Goal: Task Accomplishment & Management: Manage account settings

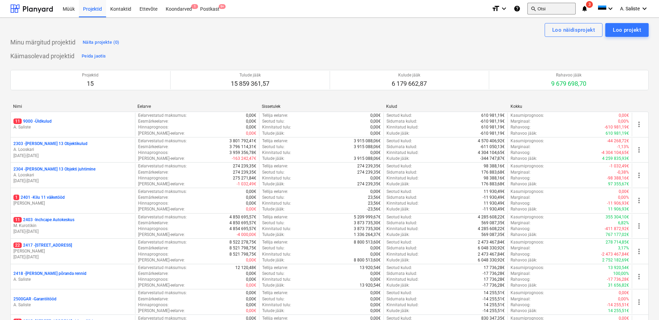
click at [542, 8] on button "search Otsi" at bounding box center [552, 9] width 48 height 12
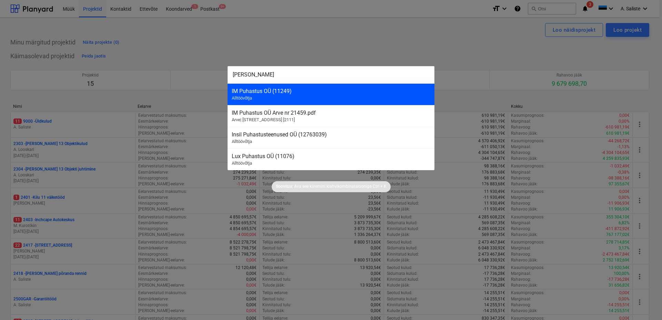
type input "[PERSON_NAME]"
click at [296, 95] on div "IM Puhastus OÜ (11249) Alltöövõtja" at bounding box center [330, 94] width 207 height 22
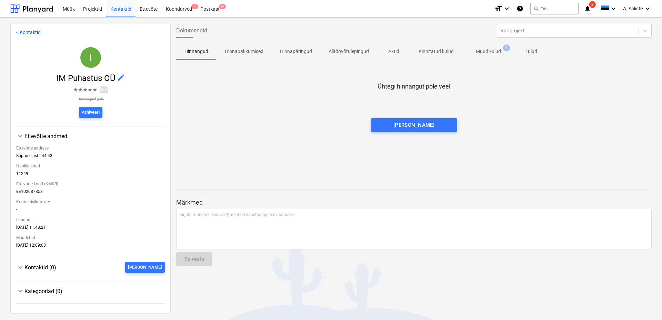
click at [491, 51] on p "Muud kulud" at bounding box center [488, 51] width 25 height 7
click at [41, 267] on span "Kontaktid (0)" at bounding box center [40, 267] width 32 height 7
click at [514, 33] on div at bounding box center [567, 30] width 134 height 7
type input "ML"
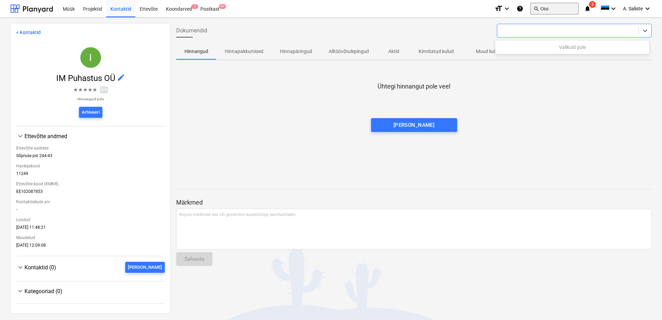
click at [538, 8] on button "search Otsi" at bounding box center [554, 9] width 48 height 12
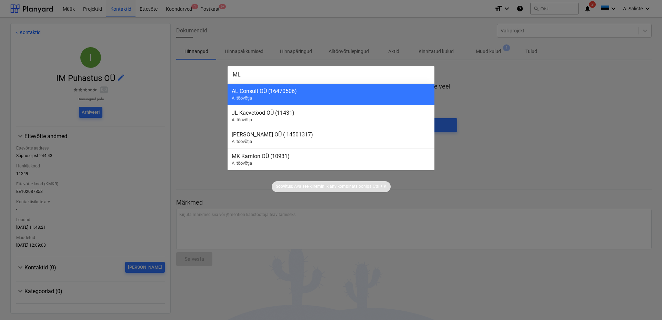
type input "M"
click at [543, 97] on div at bounding box center [331, 160] width 662 height 320
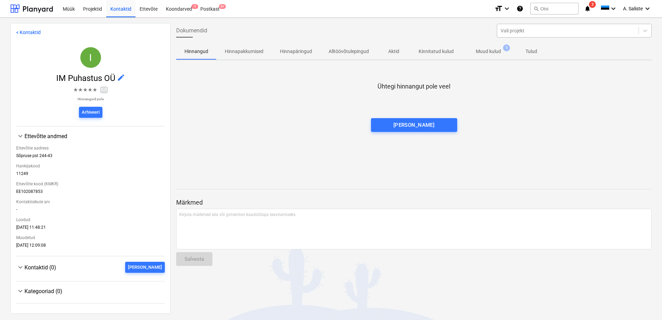
click at [554, 27] on div at bounding box center [567, 30] width 134 height 7
click at [533, 29] on div at bounding box center [567, 30] width 134 height 7
type input "M"
type input "LM HALDUS"
click at [547, 8] on button "search Otsi" at bounding box center [554, 9] width 48 height 12
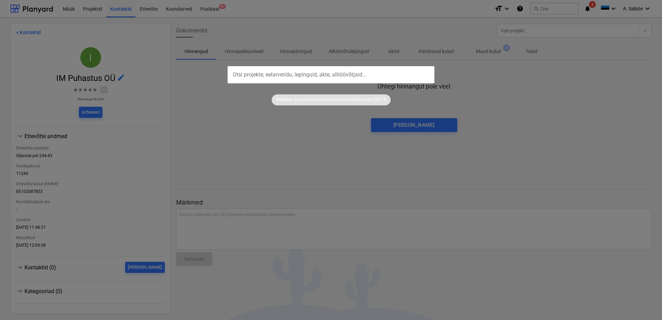
click at [334, 72] on input "text" at bounding box center [330, 74] width 207 height 17
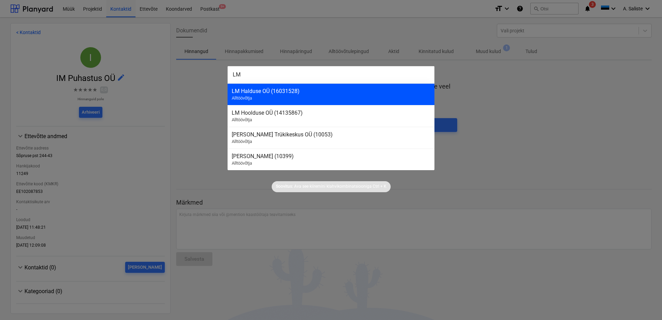
type input "LM"
click at [306, 87] on div "LM Halduse OÜ (16031528) Alltöövõtja" at bounding box center [330, 94] width 207 height 22
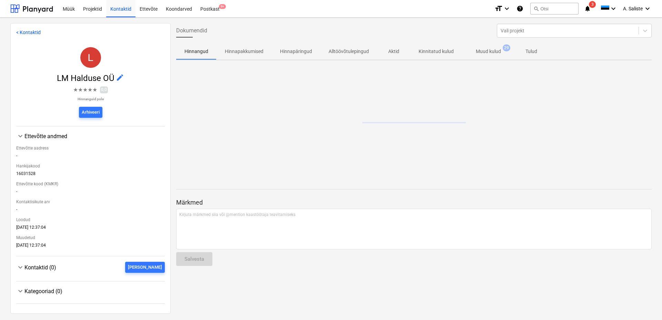
click at [486, 50] on p "Muud kulud" at bounding box center [488, 51] width 25 height 7
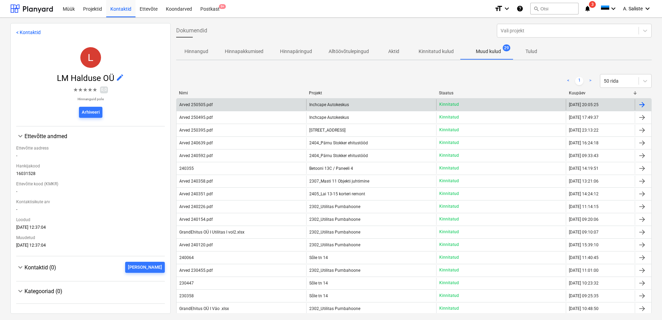
click at [342, 104] on span "Inchcape Autokeskus" at bounding box center [329, 104] width 40 height 5
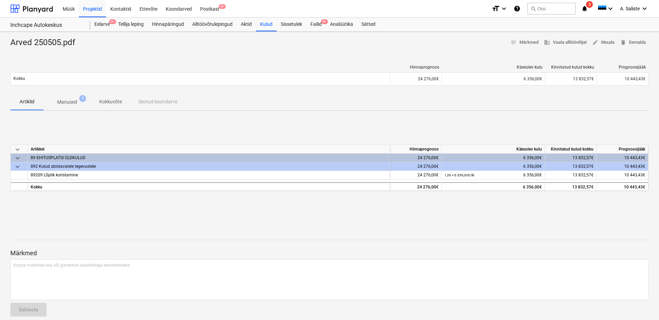
click at [69, 101] on p "Manused" at bounding box center [67, 102] width 20 height 7
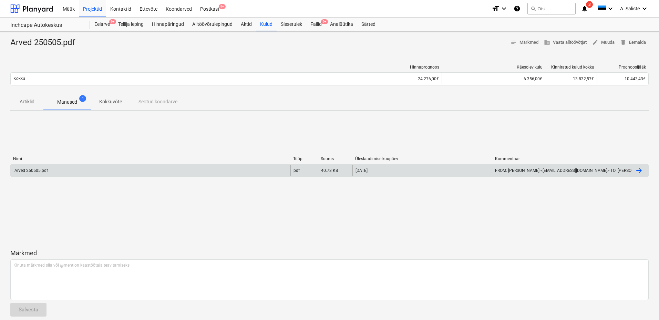
click at [118, 168] on div "Arved 250505.pdf" at bounding box center [151, 170] width 280 height 11
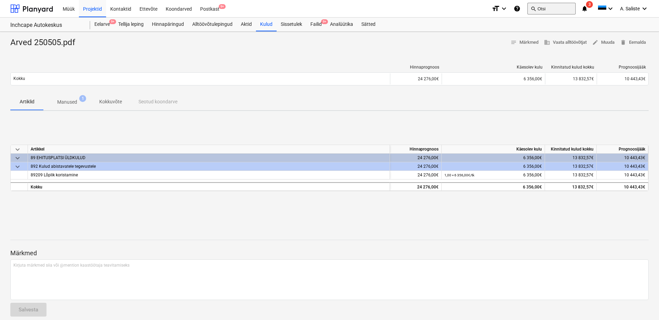
click at [552, 8] on button "search Otsi" at bounding box center [552, 9] width 48 height 12
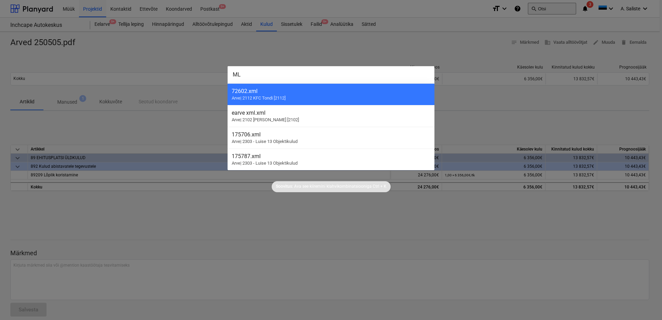
type input "M"
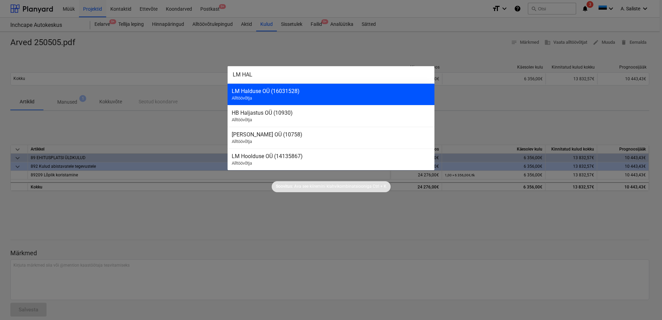
type input "LM HAL"
click at [270, 97] on div "LM Halduse OÜ (16031528) Alltöövõtja" at bounding box center [330, 94] width 207 height 22
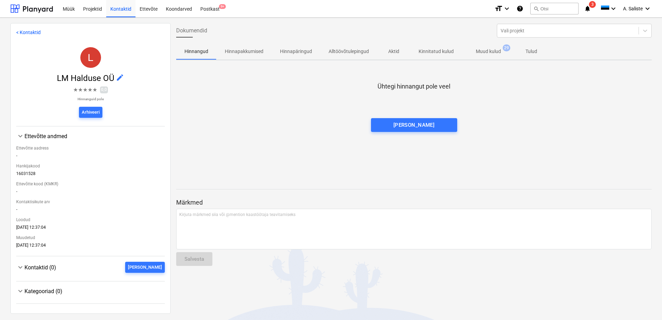
click at [492, 50] on p "Muud kulud" at bounding box center [488, 51] width 25 height 7
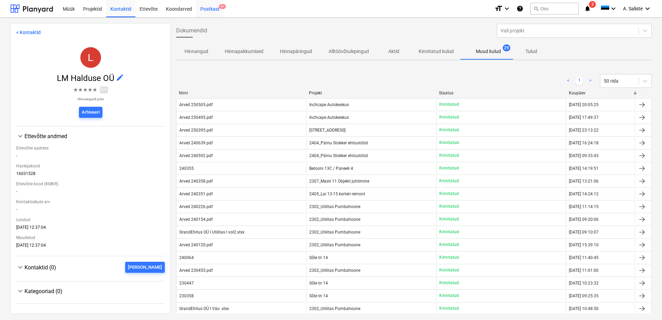
click at [215, 4] on div "Postkast 9+" at bounding box center [210, 9] width 28 height 18
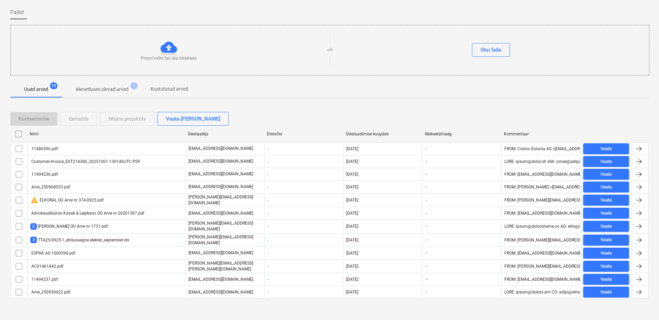
scroll to position [50, 0]
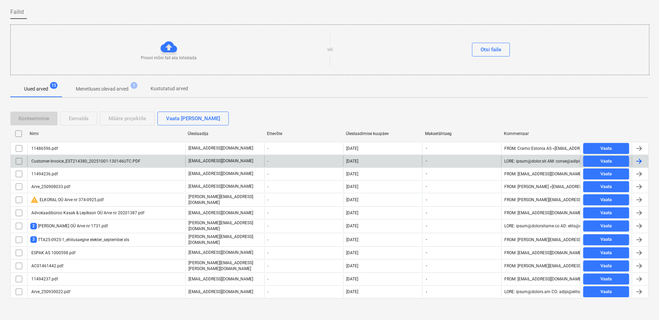
click at [92, 159] on div "Customer-Invoice_EST214380_20251001-130146UTC.PDF" at bounding box center [85, 161] width 110 height 5
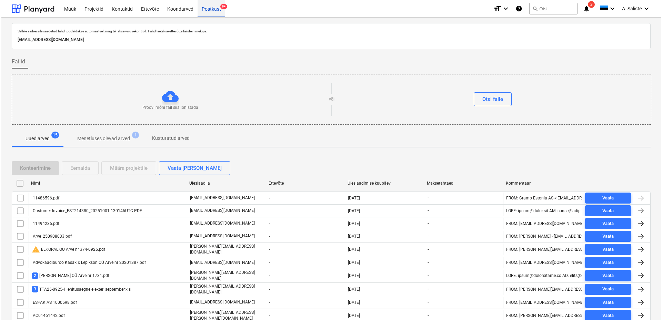
scroll to position [50, 0]
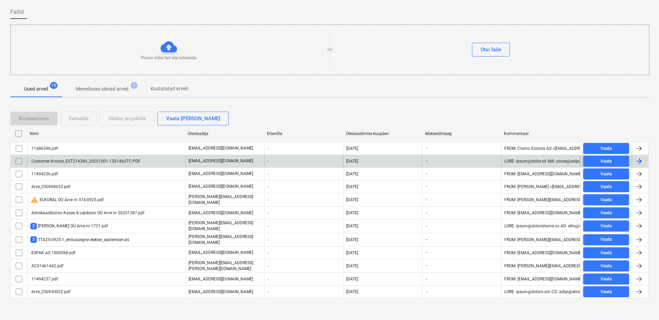
click at [19, 163] on input "checkbox" at bounding box center [18, 161] width 11 height 11
click at [82, 118] on div "Eemalda" at bounding box center [79, 118] width 20 height 9
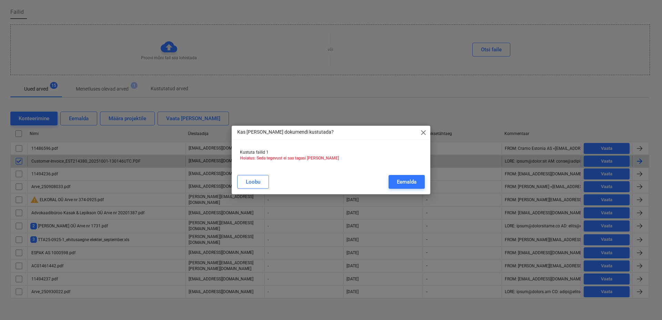
drag, startPoint x: 413, startPoint y: 181, endPoint x: 358, endPoint y: 179, distance: 54.8
click at [413, 181] on div "Eemalda" at bounding box center [407, 182] width 20 height 9
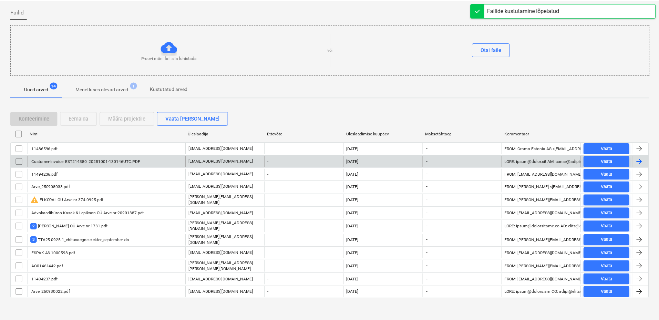
scroll to position [37, 0]
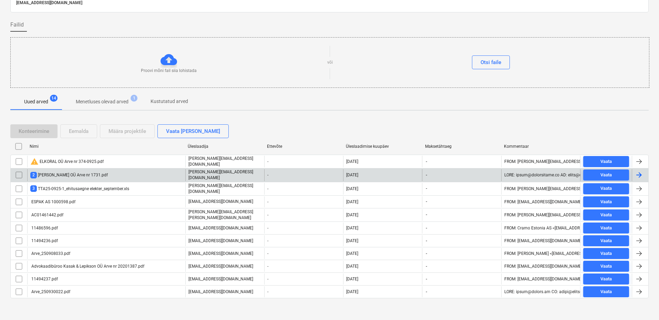
click at [72, 175] on div "2 [PERSON_NAME] OÜ Arve nr 1731.pdf" at bounding box center [69, 175] width 78 height 7
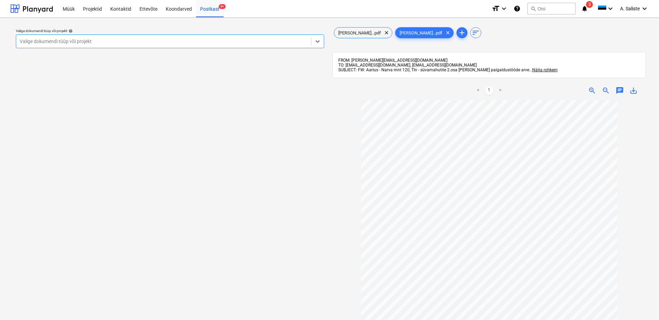
click at [296, 41] on div at bounding box center [164, 41] width 288 height 7
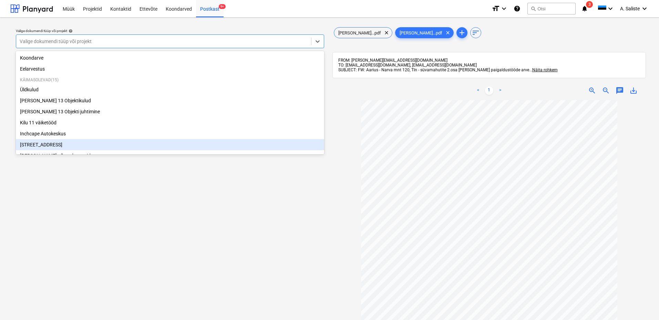
click at [48, 145] on div "[STREET_ADDRESS]" at bounding box center [170, 144] width 308 height 11
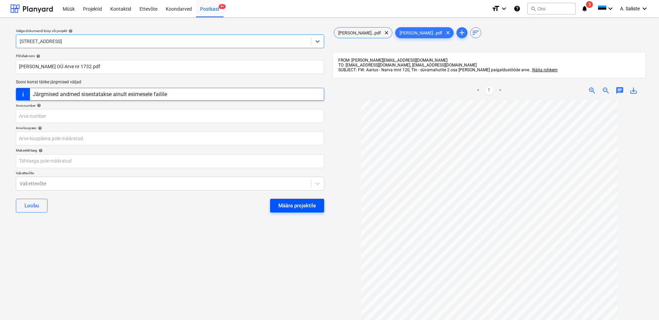
click at [282, 202] on div "Määra projektile" at bounding box center [298, 205] width 38 height 9
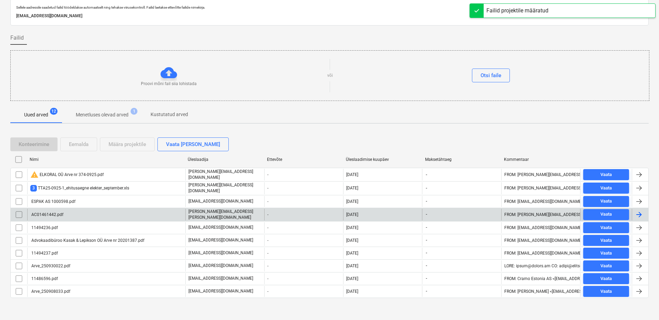
scroll to position [24, 0]
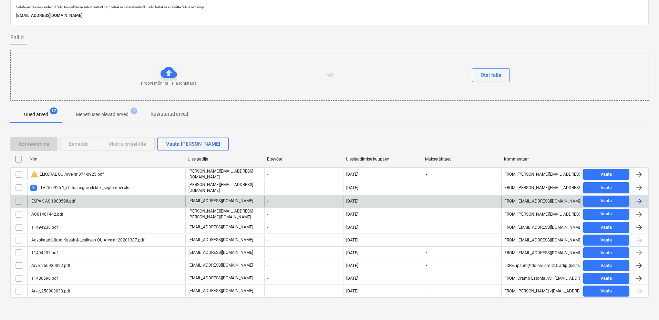
click at [72, 200] on div "ESPAK AS 1000598.pdf" at bounding box center [52, 201] width 45 height 5
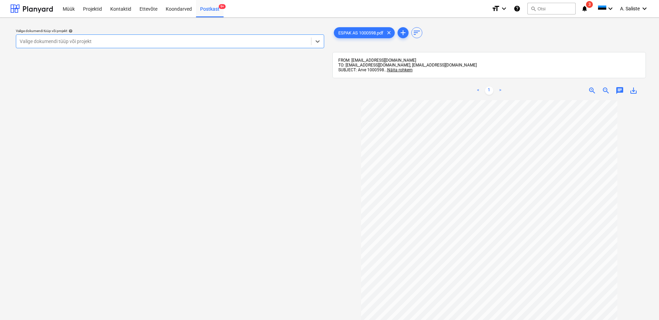
click at [267, 36] on div "Valige dokumendi tüüp või projekt" at bounding box center [170, 41] width 308 height 14
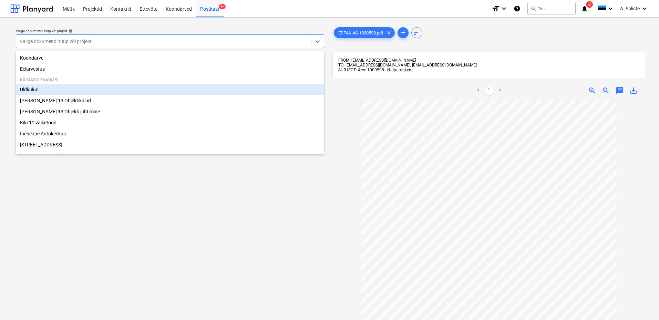
click at [37, 91] on div "Üldkulud" at bounding box center [170, 89] width 308 height 11
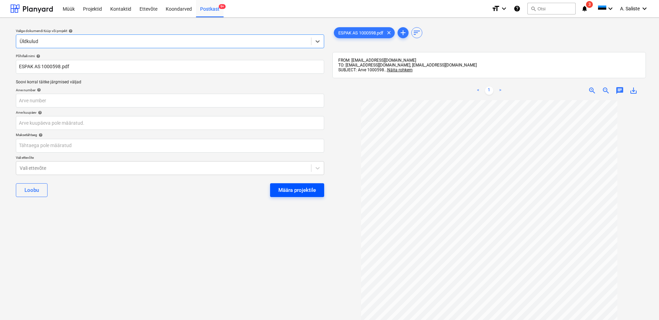
click at [286, 192] on div "Määra projektile" at bounding box center [298, 190] width 38 height 9
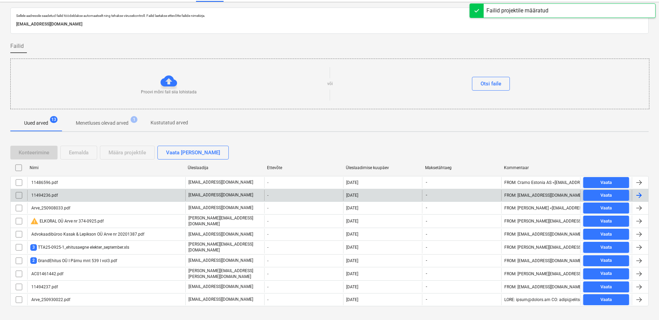
scroll to position [24, 0]
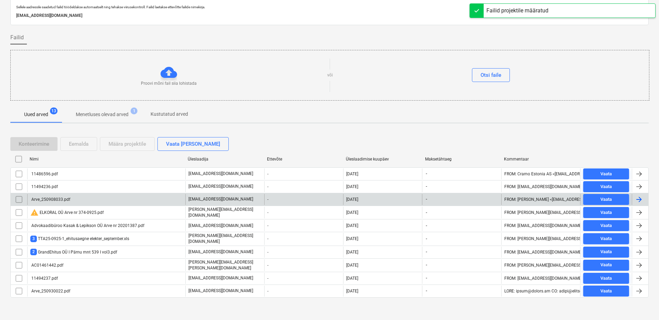
click at [69, 201] on div "Arve_250908033.pdf" at bounding box center [50, 199] width 40 height 5
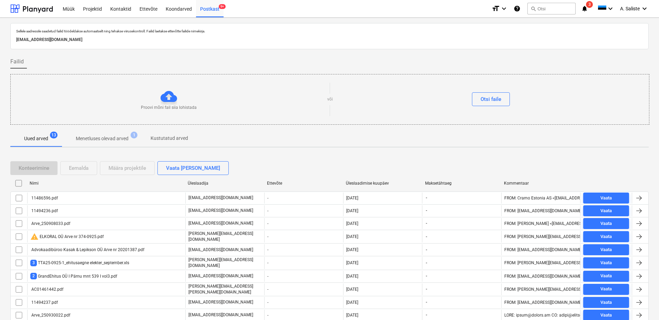
scroll to position [24, 0]
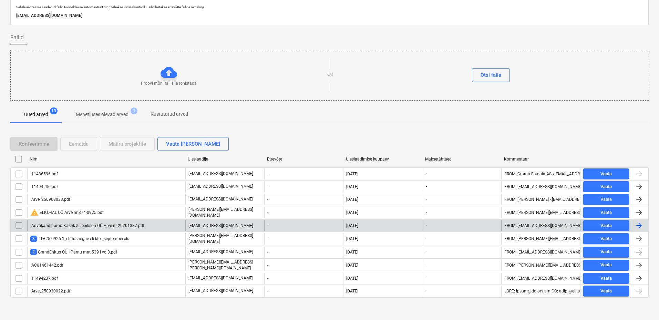
click at [65, 224] on div "Advokaadibüroo Kasak & Lepikson OÜ Arve nr 20201387.pdf" at bounding box center [87, 225] width 114 height 5
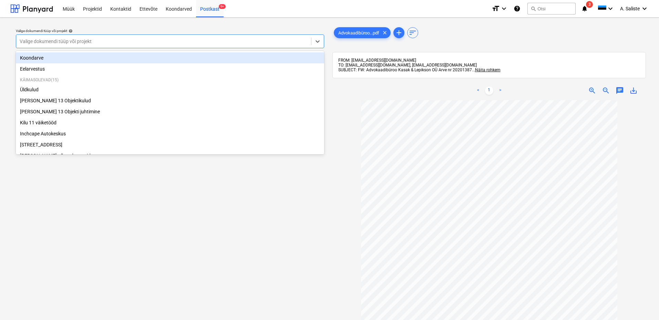
click at [151, 38] on div at bounding box center [164, 41] width 288 height 7
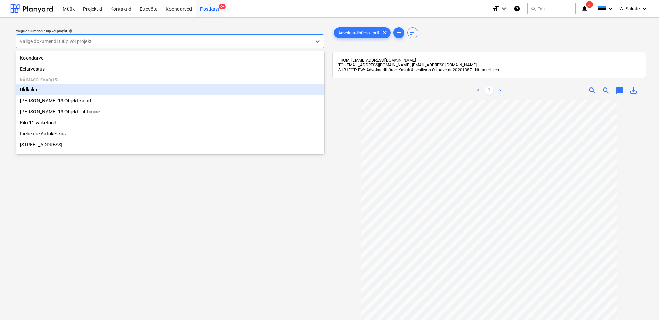
click at [63, 92] on div "Üldkulud" at bounding box center [170, 89] width 308 height 11
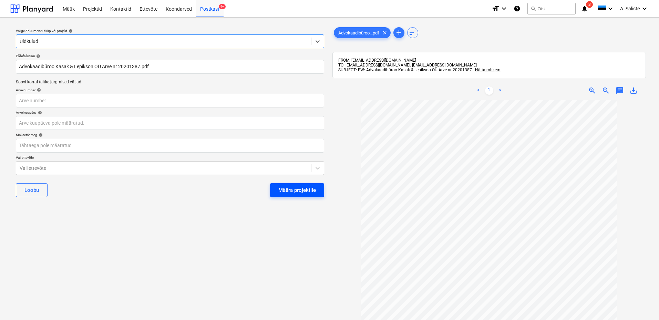
click at [287, 188] on div "Määra projektile" at bounding box center [298, 190] width 38 height 9
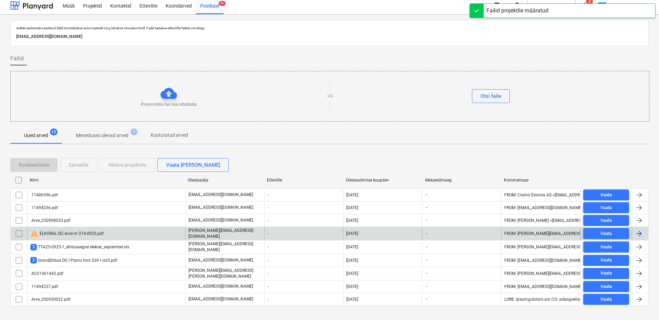
scroll to position [11, 0]
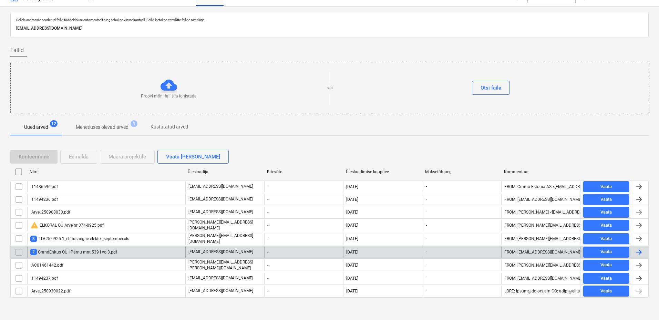
click at [80, 250] on div "2 GrandEhitus OÜ I Pärnu mnt 539 I vol3.pdf" at bounding box center [73, 252] width 87 height 7
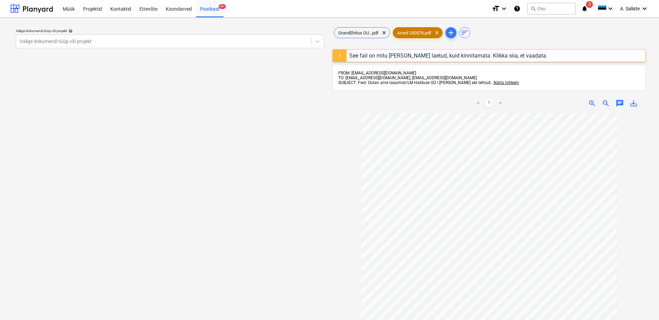
click at [422, 33] on span "Arved 250576.pdf" at bounding box center [414, 32] width 42 height 5
click at [392, 55] on div "See fail on mitu [PERSON_NAME] laetud, kuid kinnitamata. Klikka siia, et vaadat…" at bounding box center [449, 55] width 198 height 7
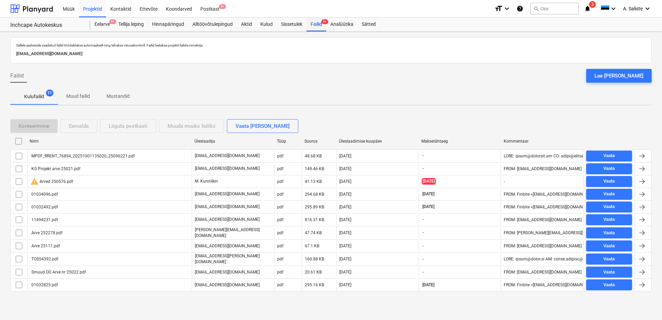
click at [316, 24] on div "Failid 9+" at bounding box center [316, 25] width 20 height 14
click at [210, 8] on div "Postkast 9+" at bounding box center [210, 9] width 28 height 18
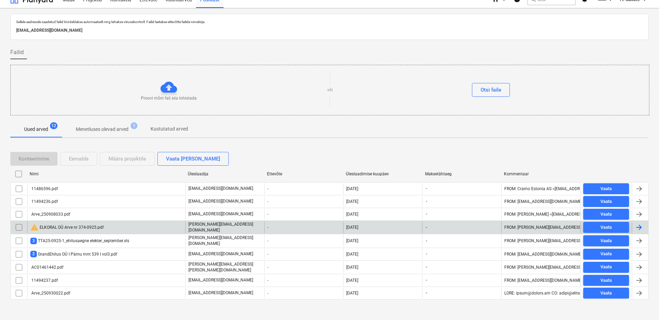
scroll to position [11, 0]
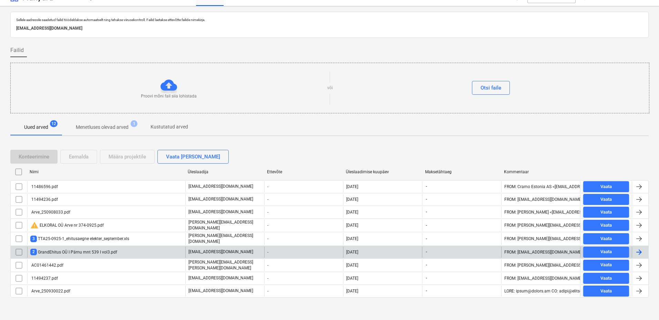
click at [162, 251] on div "2 GrandEhitus OÜ I Pärnu mnt 539 I vol3.pdf" at bounding box center [106, 252] width 158 height 11
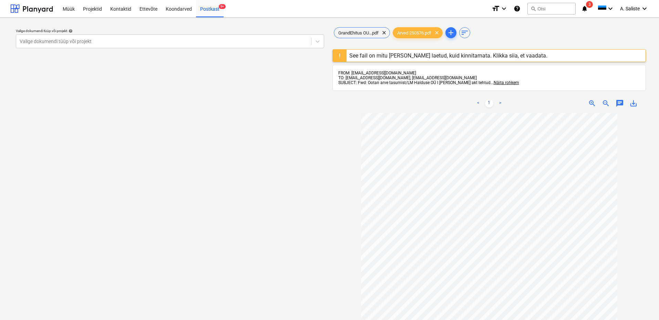
click at [375, 55] on div "See fail on mitu [PERSON_NAME] laetud, kuid kinnitamata. Klikka siia, et vaadat…" at bounding box center [449, 55] width 198 height 7
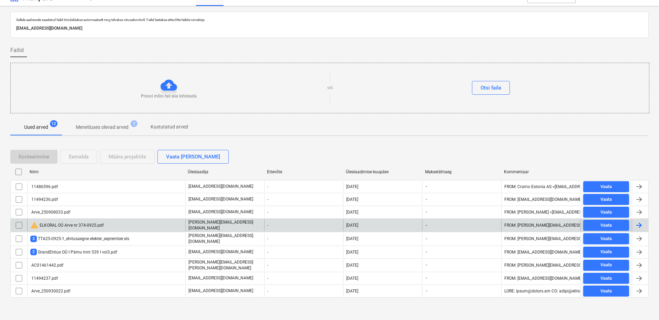
click at [18, 224] on input "checkbox" at bounding box center [18, 225] width 11 height 11
click at [84, 155] on div "Eemalda" at bounding box center [79, 156] width 20 height 9
click at [17, 224] on input "checkbox" at bounding box center [18, 225] width 11 height 11
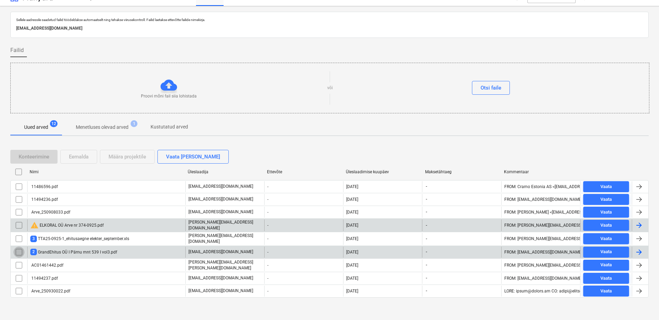
click at [22, 251] on input "checkbox" at bounding box center [18, 252] width 11 height 11
click at [83, 156] on div "Eemalda" at bounding box center [79, 156] width 20 height 9
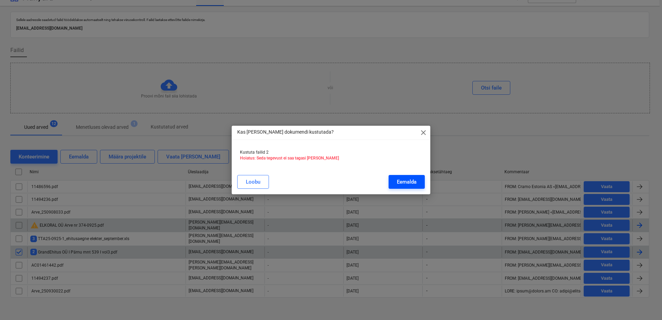
click at [414, 179] on div "Eemalda" at bounding box center [407, 182] width 20 height 9
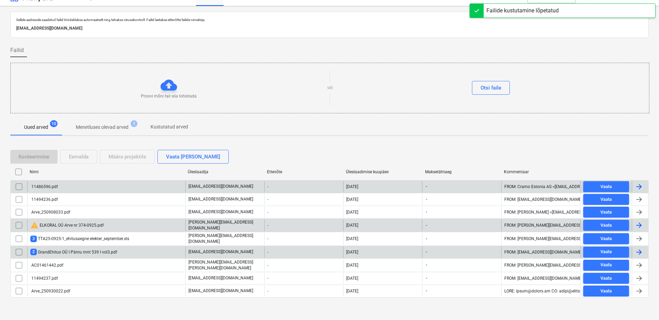
scroll to position [0, 0]
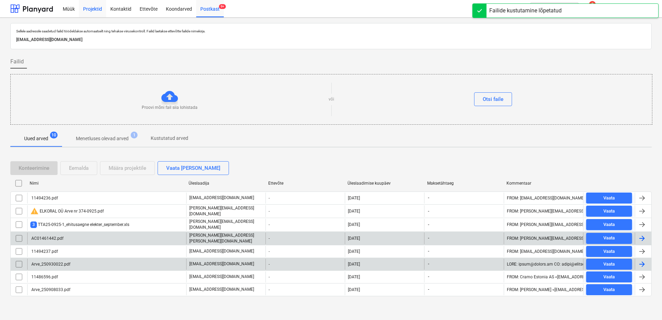
click at [95, 10] on div "Projektid" at bounding box center [92, 9] width 27 height 18
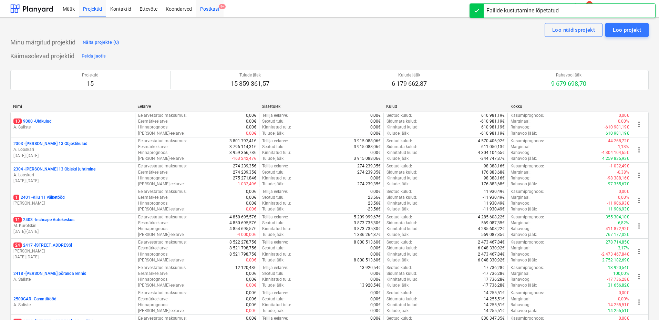
click at [204, 7] on div "Postkast 9+" at bounding box center [210, 9] width 28 height 18
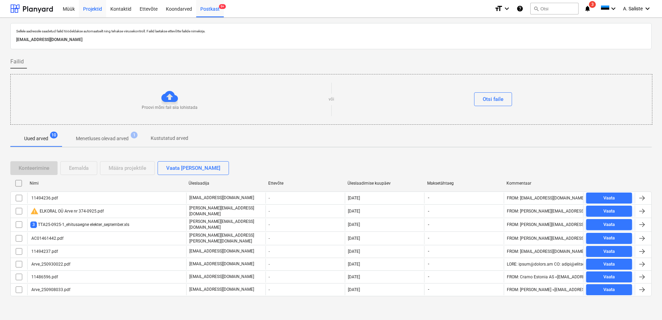
click at [93, 11] on div "Projektid" at bounding box center [92, 9] width 27 height 18
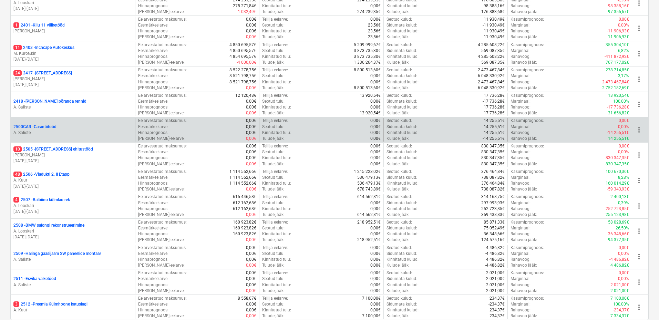
scroll to position [138, 0]
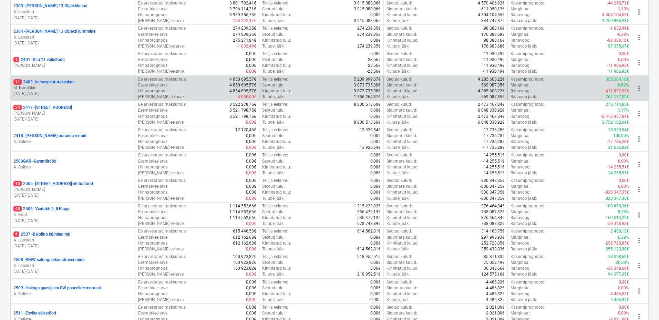
click at [82, 91] on p "[DATE] - [DATE]" at bounding box center [72, 94] width 119 height 6
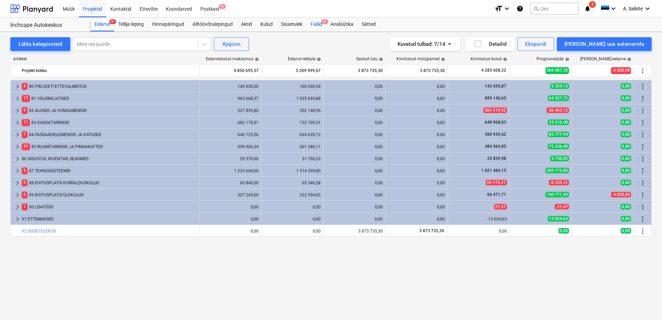
click at [317, 23] on div "Failid 9+" at bounding box center [316, 25] width 20 height 14
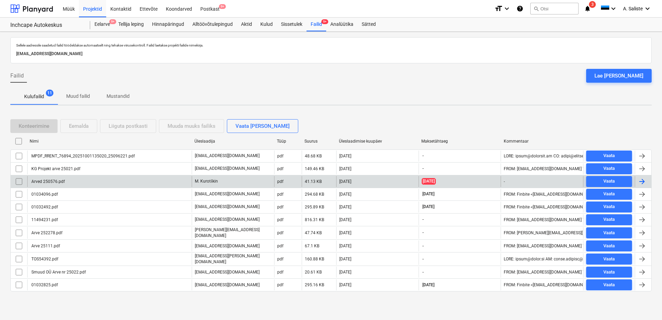
click at [81, 183] on div "Arved 250576.pdf" at bounding box center [109, 181] width 164 height 11
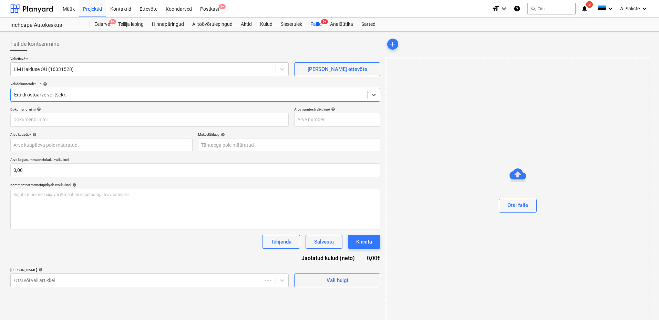
type input "250576"
type input "[DATE]"
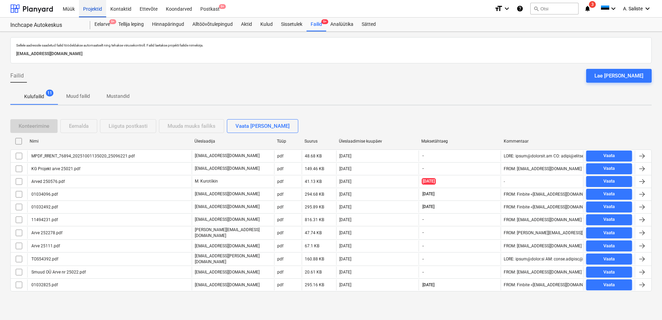
click at [94, 10] on div "Projektid" at bounding box center [92, 9] width 27 height 18
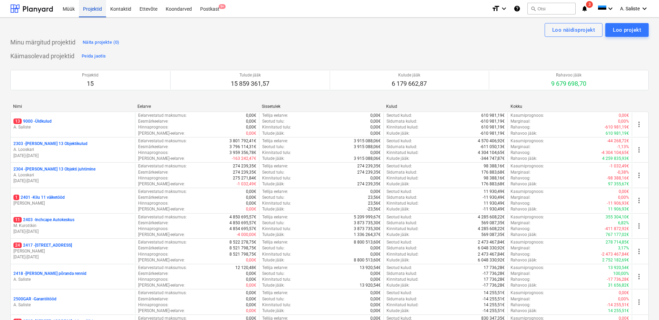
click at [97, 9] on div "Projektid" at bounding box center [92, 9] width 27 height 18
click at [209, 12] on div "Postkast 9+" at bounding box center [210, 9] width 28 height 18
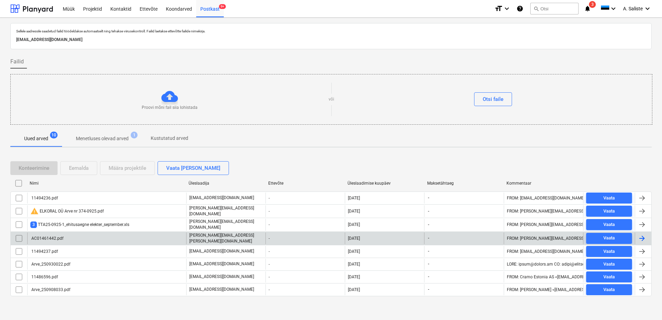
click at [143, 234] on div "AC01461442.pdf" at bounding box center [106, 239] width 159 height 12
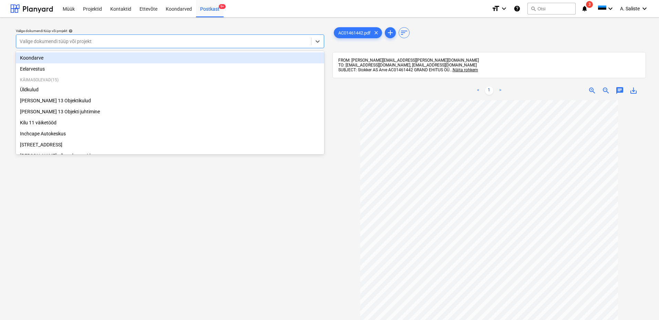
drag, startPoint x: 256, startPoint y: 42, endPoint x: 153, endPoint y: 46, distance: 103.1
click at [250, 41] on div at bounding box center [164, 41] width 288 height 7
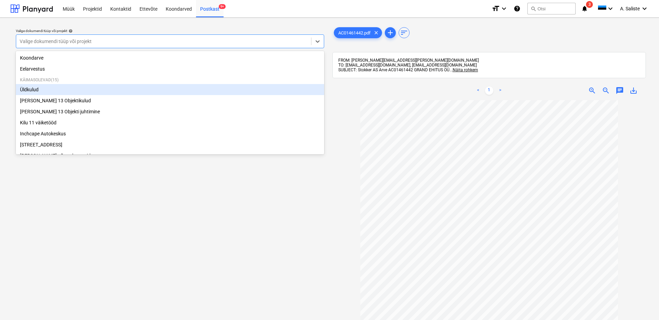
click at [37, 93] on div "Üldkulud" at bounding box center [170, 89] width 308 height 11
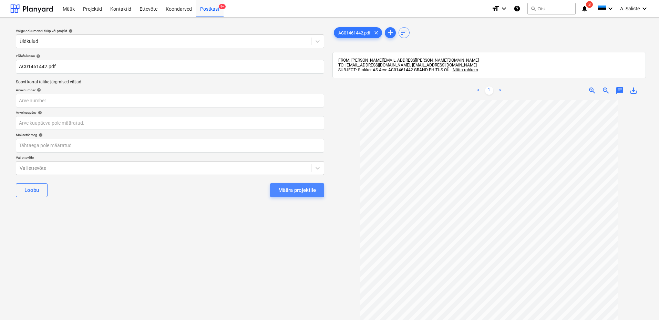
click at [308, 189] on div "Määra projektile" at bounding box center [298, 190] width 38 height 9
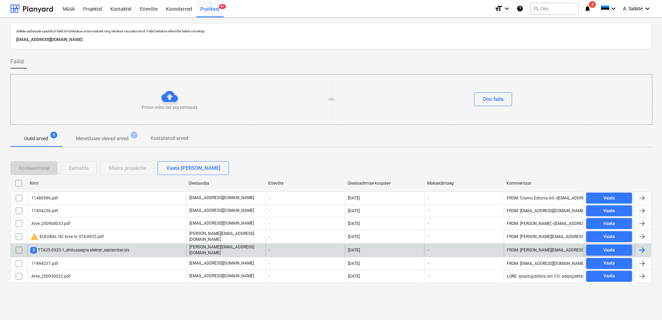
click at [62, 247] on div "3 TTA25-0925-1_ehitusaegne elekter_september.xls" at bounding box center [79, 250] width 99 height 7
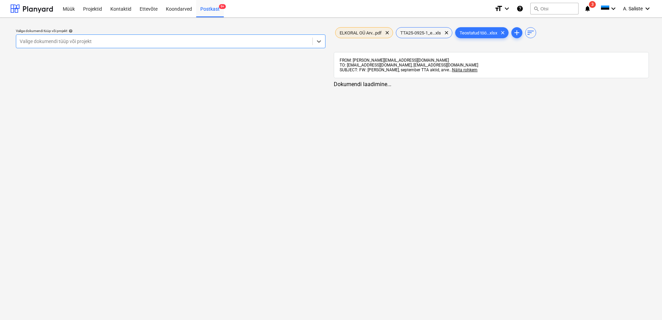
click at [371, 29] on div "ELKORAL OÜ Arv...pdf clear" at bounding box center [364, 32] width 58 height 11
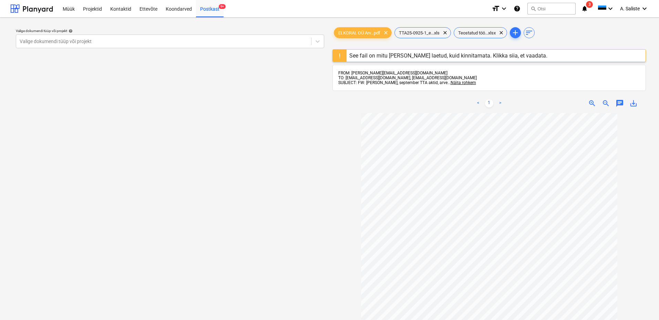
click at [365, 55] on div "See fail on mitu [PERSON_NAME] laetud, kuid kinnitamata. Klikka siia, et vaadat…" at bounding box center [449, 55] width 198 height 7
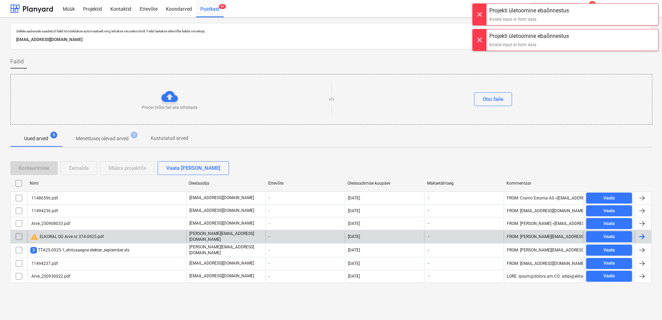
click at [63, 236] on div "warning ELKORAL OÜ Arve nr 374-0925.pdf" at bounding box center [66, 237] width 73 height 8
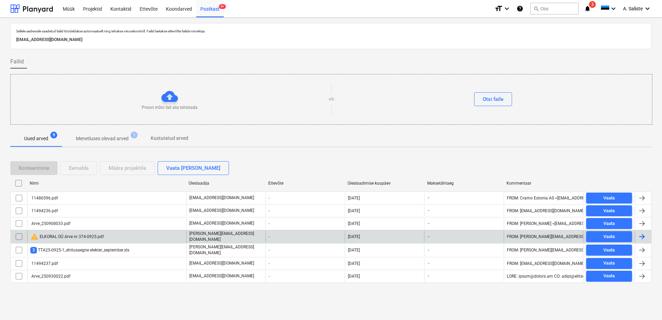
click at [21, 238] on input "checkbox" at bounding box center [18, 236] width 11 height 11
click at [79, 168] on div "Eemalda" at bounding box center [79, 168] width 20 height 9
click at [17, 234] on input "checkbox" at bounding box center [18, 236] width 11 height 11
click at [46, 236] on div "warning ELKORAL OÜ Arve nr 374-0925.pdf" at bounding box center [66, 237] width 73 height 8
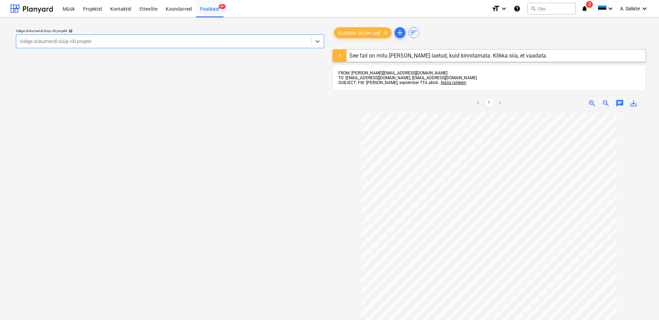
click at [210, 42] on div at bounding box center [164, 41] width 288 height 7
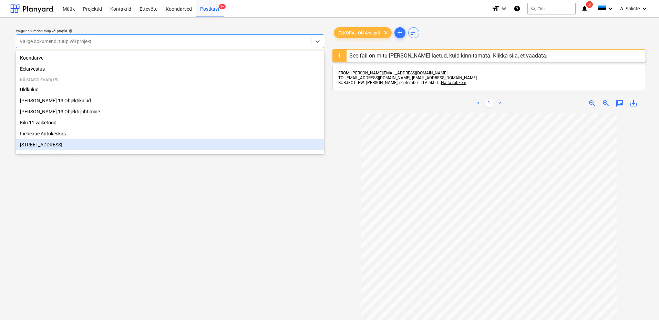
click at [49, 146] on div "[STREET_ADDRESS]" at bounding box center [170, 144] width 308 height 11
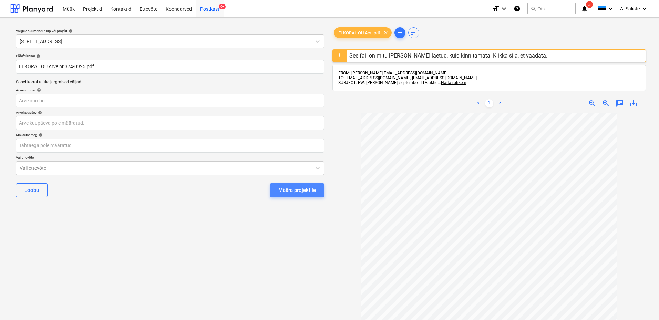
click at [296, 194] on div "Määra projektile" at bounding box center [298, 190] width 38 height 9
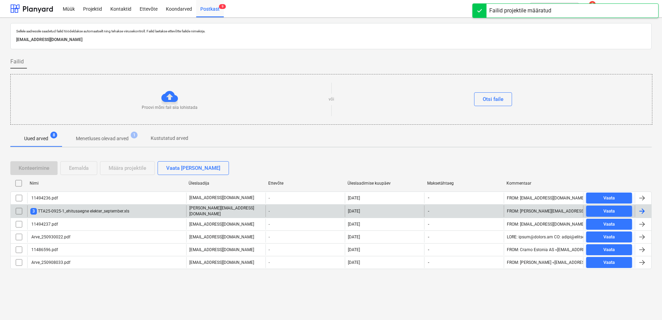
click at [72, 209] on div "3 TTA25-0925-1_ehitusaegne elekter_september.xls" at bounding box center [79, 211] width 99 height 7
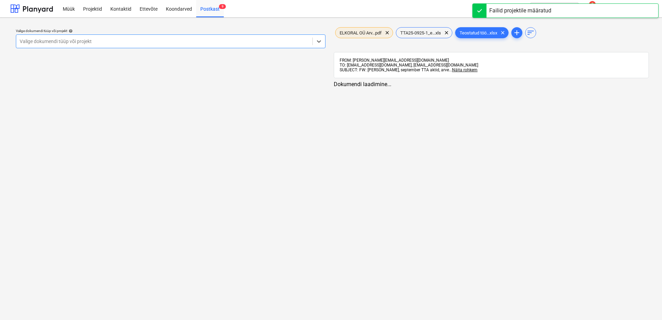
click at [369, 31] on span "ELKORAL OÜ Arv...pdf" at bounding box center [360, 32] width 50 height 5
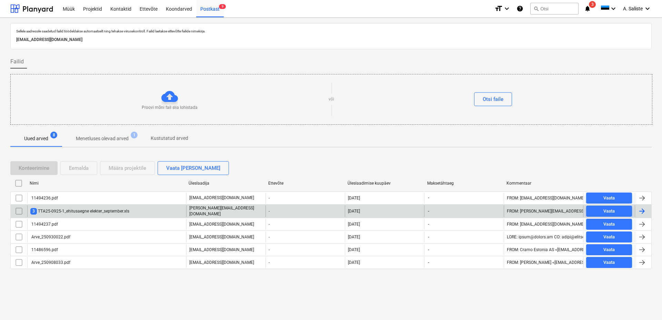
click at [55, 211] on div "3 TTA25-0925-1_ehitusaegne elekter_september.xls" at bounding box center [79, 211] width 99 height 7
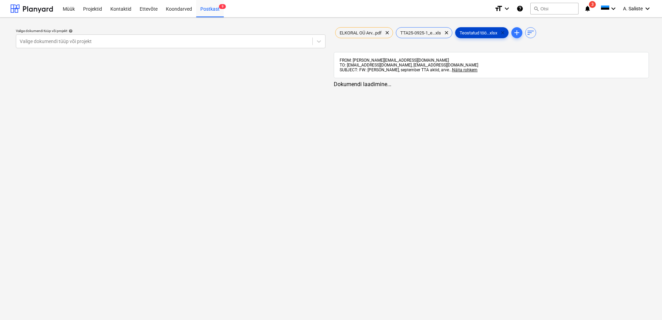
click at [507, 31] on span "clear" at bounding box center [502, 33] width 8 height 8
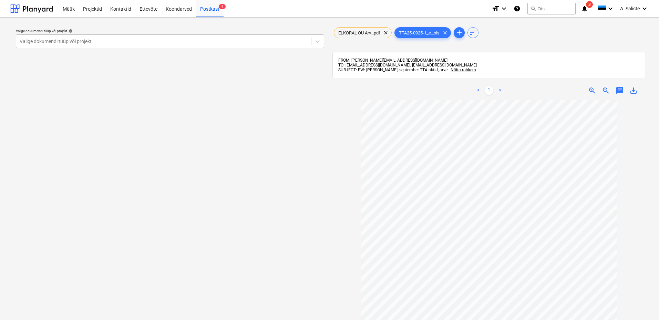
click at [262, 40] on div at bounding box center [164, 41] width 288 height 7
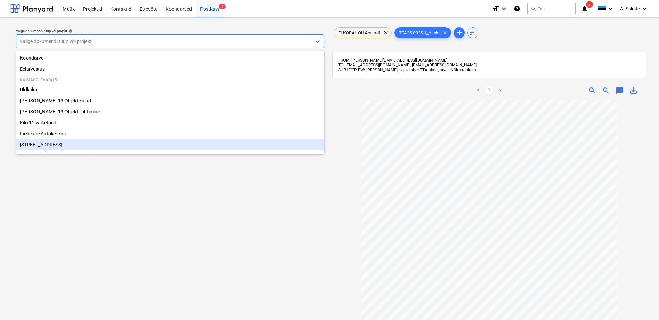
click at [40, 144] on div "[STREET_ADDRESS]" at bounding box center [170, 144] width 308 height 11
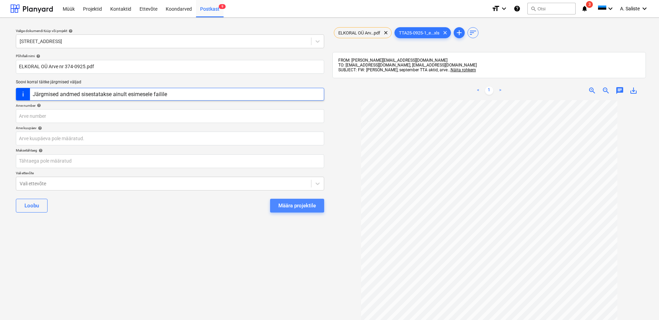
click at [290, 203] on div "Määra projektile" at bounding box center [298, 205] width 38 height 9
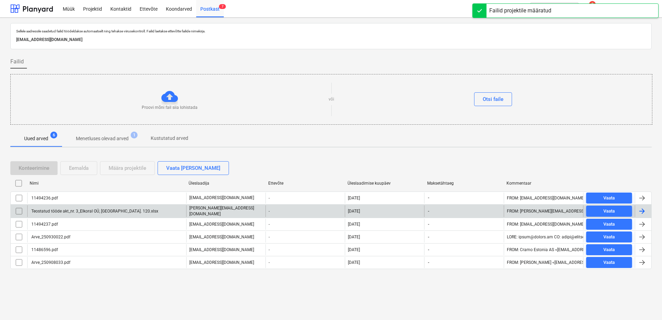
click at [19, 212] on input "checkbox" at bounding box center [18, 211] width 11 height 11
click at [76, 166] on div "Eemalda" at bounding box center [79, 168] width 20 height 9
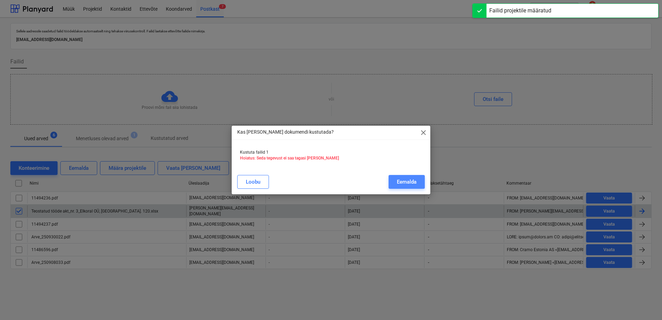
click at [409, 179] on div "Eemalda" at bounding box center [407, 182] width 20 height 9
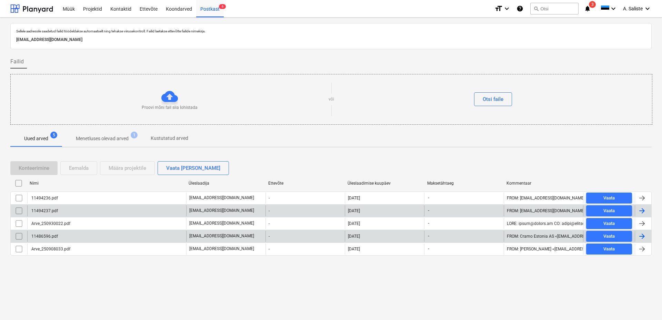
click at [70, 237] on div "11486596.pdf" at bounding box center [106, 236] width 159 height 11
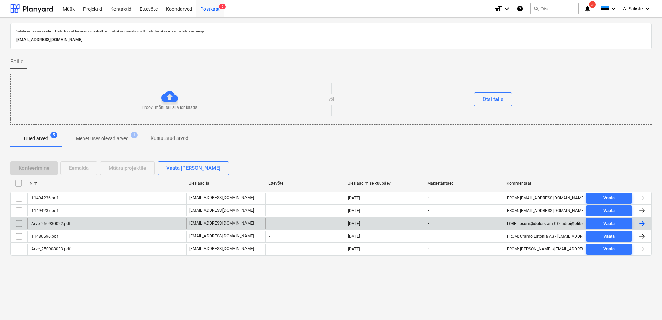
click at [61, 227] on div "Arve_250930022.pdf" at bounding box center [106, 223] width 159 height 11
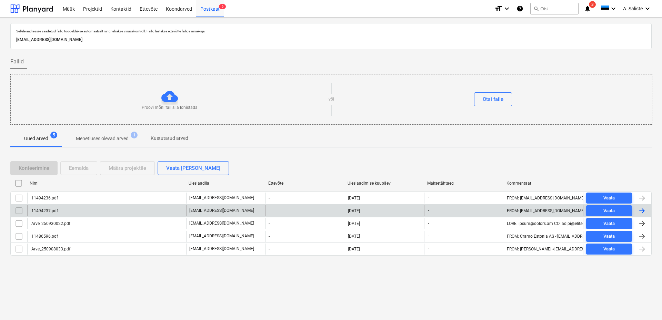
click at [108, 205] on div "11494237.pdf" at bounding box center [106, 210] width 159 height 11
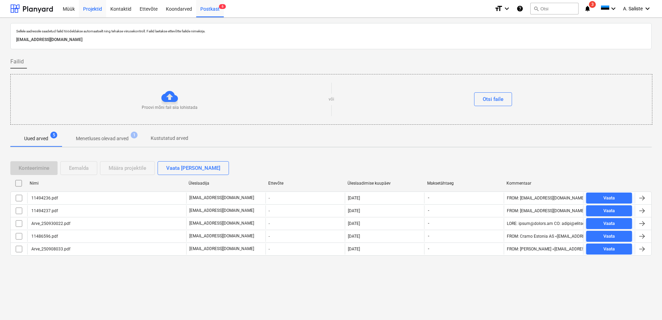
click at [105, 9] on div "Projektid" at bounding box center [92, 9] width 27 height 18
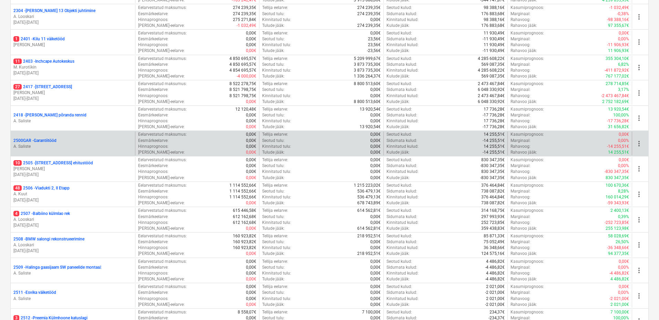
scroll to position [124, 0]
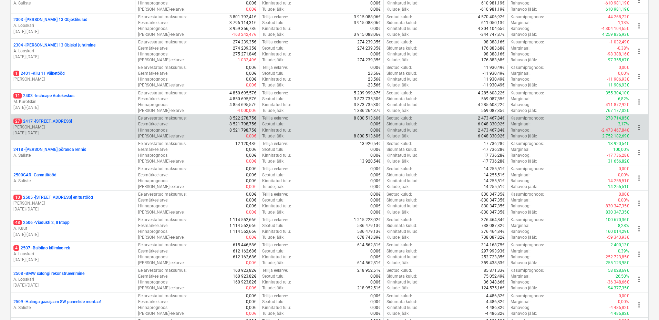
click at [74, 125] on p "[PERSON_NAME]" at bounding box center [72, 127] width 119 height 6
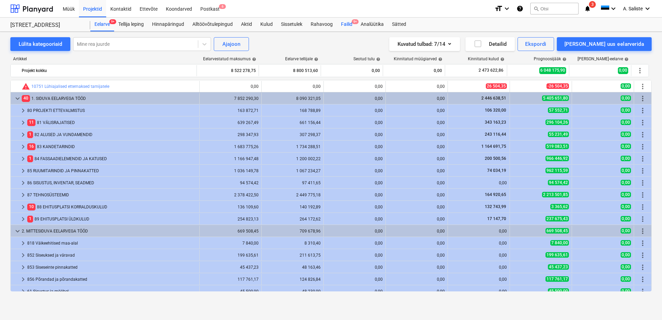
click at [347, 22] on div "Failid 9+" at bounding box center [347, 25] width 20 height 14
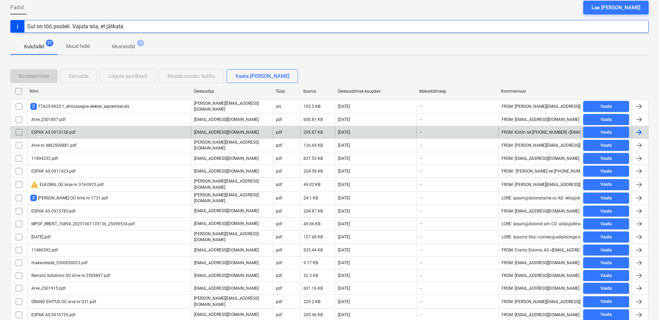
scroll to position [69, 0]
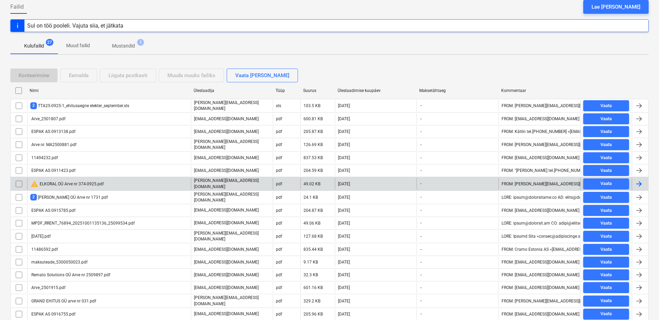
click at [19, 181] on input "checkbox" at bounding box center [18, 184] width 11 height 11
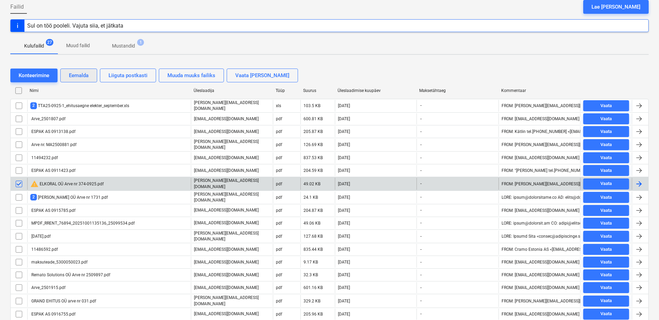
click at [77, 76] on div "Eemalda" at bounding box center [79, 75] width 20 height 9
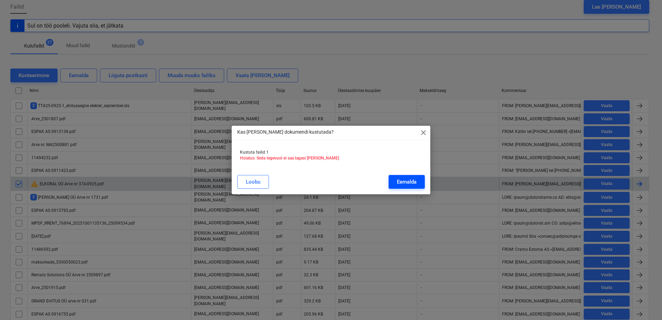
click at [413, 182] on div "Eemalda" at bounding box center [407, 182] width 20 height 9
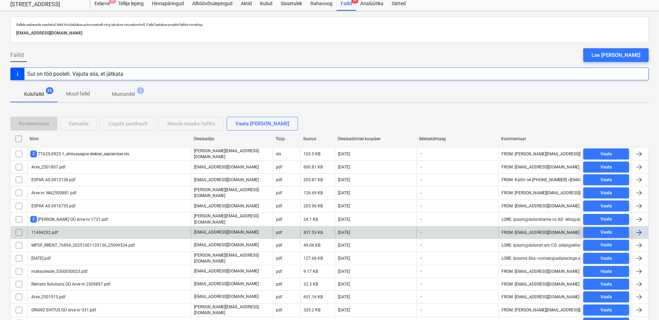
scroll to position [0, 0]
